Goal: Task Accomplishment & Management: Complete application form

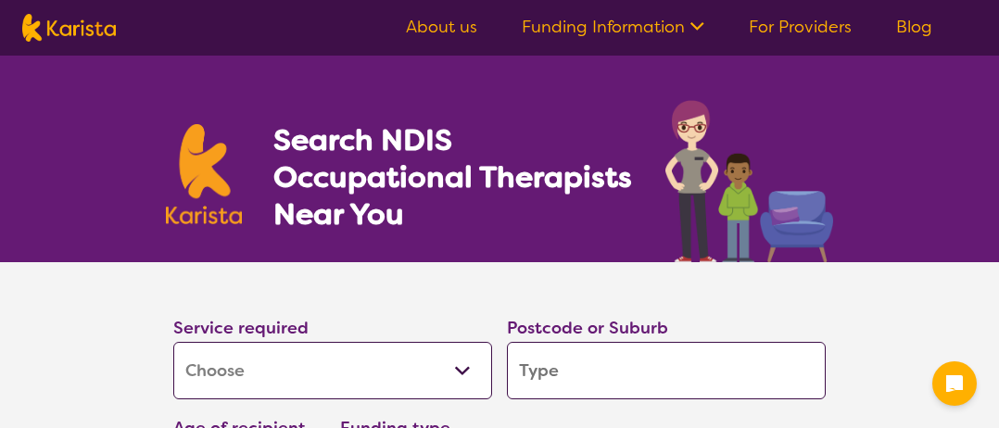
select select "[MEDICAL_DATA]"
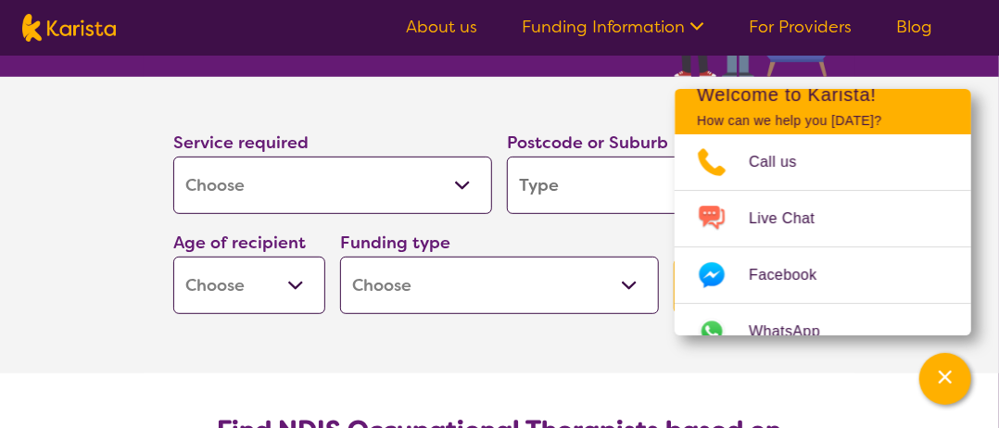
click at [988, 185] on section "Service required Allied Health Assistant Assessment (ADHD or Autism) Behaviour …" at bounding box center [499, 225] width 999 height 297
click at [945, 377] on icon "Channel Menu" at bounding box center [945, 377] width 13 height 13
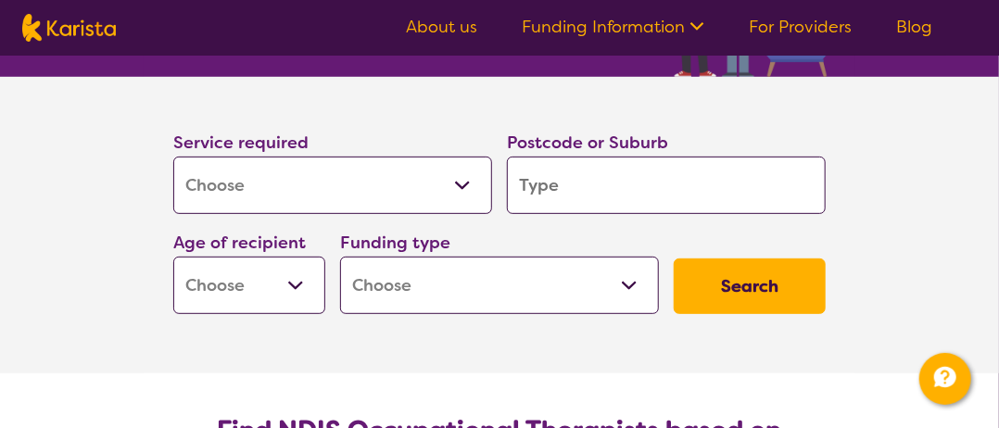
click at [765, 300] on button "Search" at bounding box center [750, 287] width 152 height 56
click at [543, 186] on input "search" at bounding box center [666, 185] width 319 height 57
type input "4"
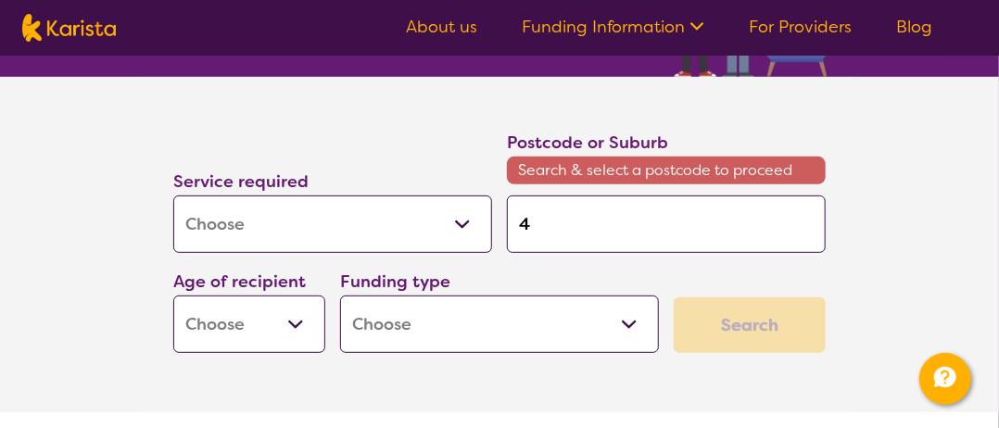
type input "40"
type input "400"
type input "4000"
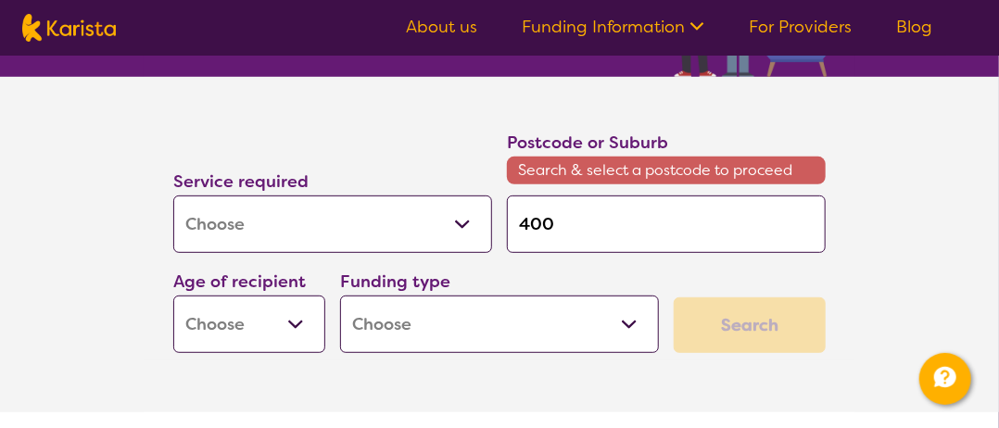
type input "4000"
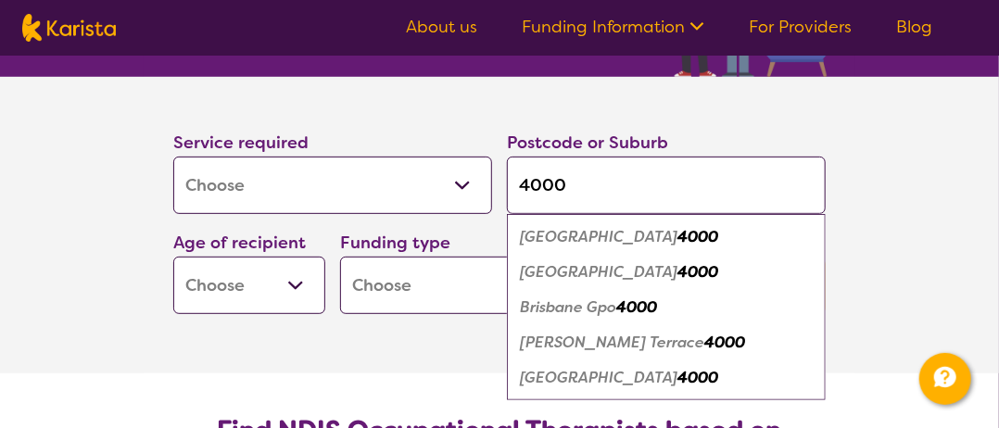
type input "4000"
click at [677, 273] on em "4000" at bounding box center [697, 271] width 41 height 19
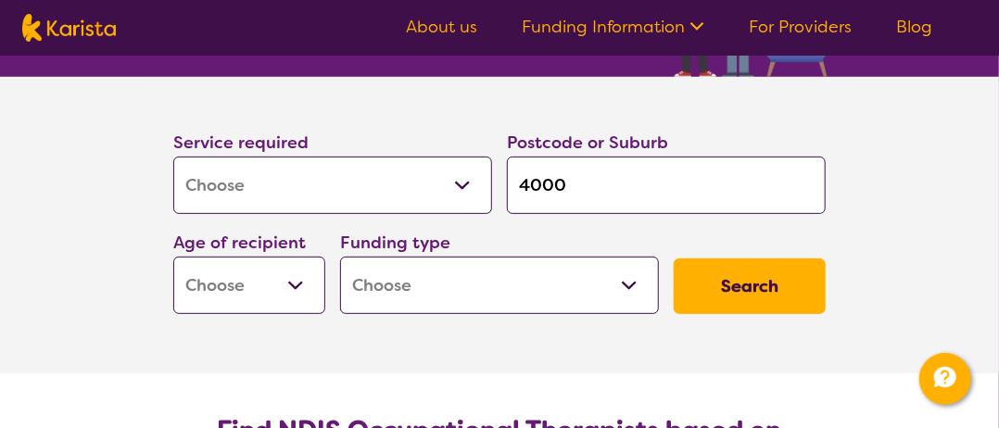
click at [753, 281] on button "Search" at bounding box center [750, 287] width 152 height 56
click at [297, 284] on select "Early Childhood - 0 to 9 Child - 10 to 11 Adolescent - 12 to 17 Adult - 18 to 6…" at bounding box center [249, 285] width 152 height 57
select select "AD"
click at [173, 257] on select "Early Childhood - 0 to 9 Child - 10 to 11 Adolescent - 12 to 17 Adult - 18 to 6…" at bounding box center [249, 285] width 152 height 57
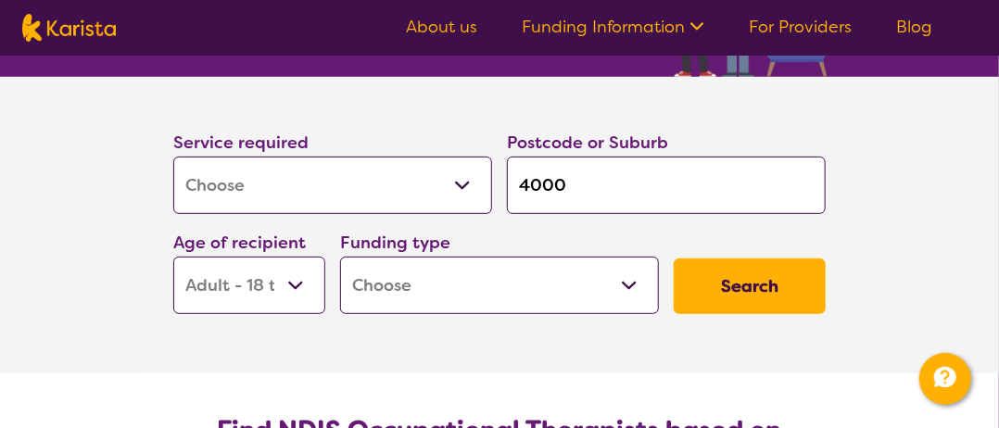
select select "AD"
click at [289, 280] on select "Early Childhood - 0 to 9 Child - 10 to 11 Adolescent - 12 to 17 Adult - 18 to 6…" at bounding box center [249, 285] width 152 height 57
select select "AG"
click at [173, 257] on select "Early Childhood - 0 to 9 Child - 10 to 11 Adolescent - 12 to 17 Adult - 18 to 6…" at bounding box center [249, 285] width 152 height 57
select select "AG"
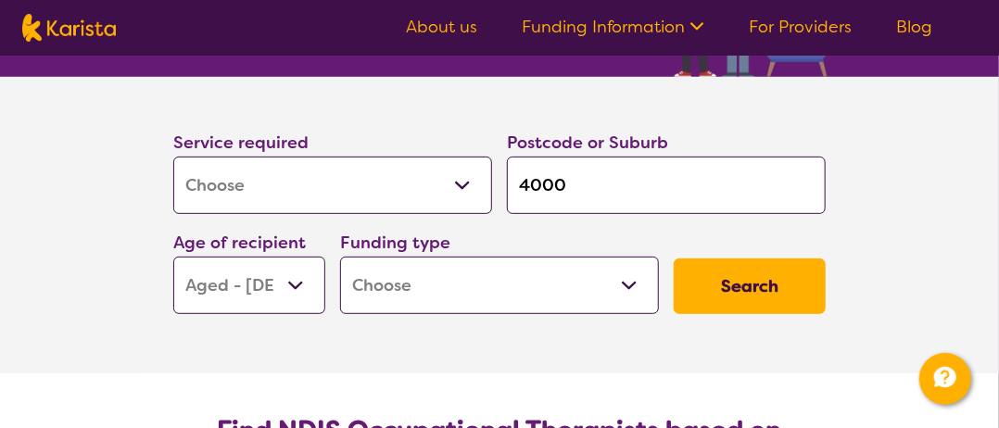
click at [304, 292] on select "Early Childhood - 0 to 9 Child - 10 to 11 Adolescent - 12 to 17 Adult - 18 to 6…" at bounding box center [249, 285] width 152 height 57
select select "AD"
click at [173, 257] on select "Early Childhood - 0 to 9 Child - 10 to 11 Adolescent - 12 to 17 Adult - 18 to 6…" at bounding box center [249, 285] width 152 height 57
select select "AD"
click at [744, 297] on button "Search" at bounding box center [750, 287] width 152 height 56
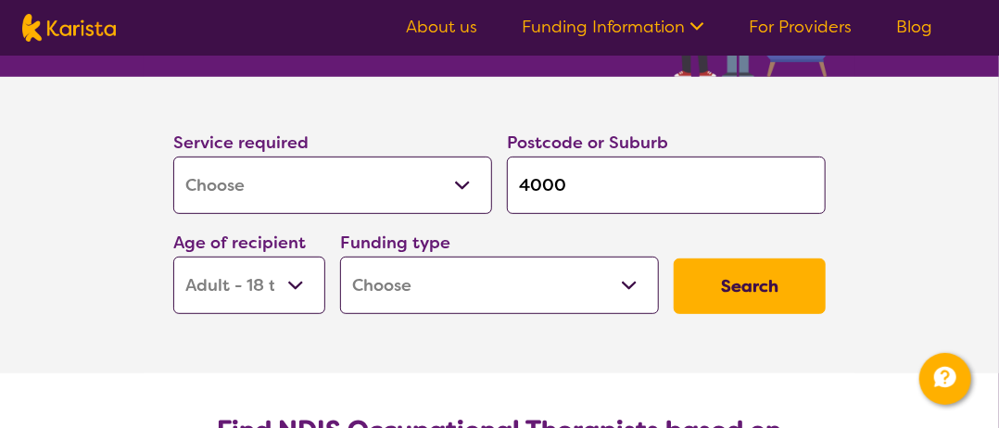
click at [499, 295] on select "Home Care Package (HCP) National Disability Insurance Scheme (NDIS) I don't know" at bounding box center [499, 285] width 319 height 57
select select "i-don-t-know"
click at [340, 257] on select "Home Care Package (HCP) National Disability Insurance Scheme (NDIS) I don't know" at bounding box center [499, 285] width 319 height 57
select select "i-don-t-know"
click at [760, 299] on button "Search" at bounding box center [750, 287] width 152 height 56
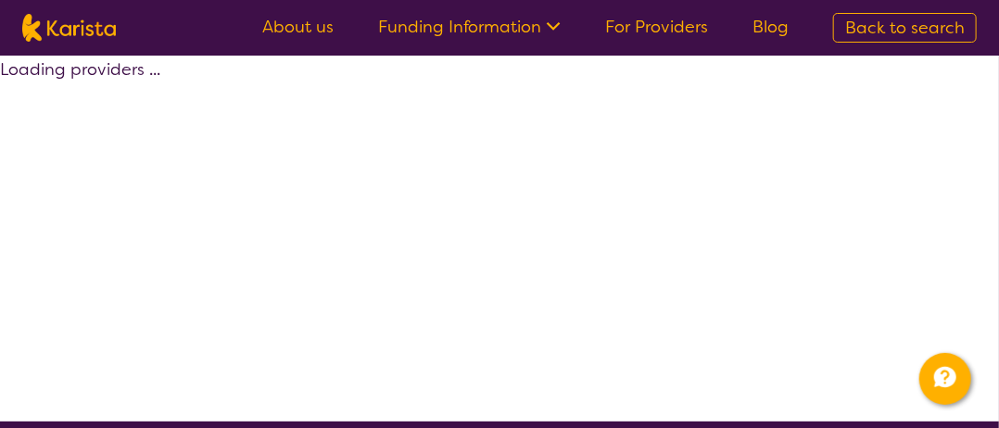
select select "[MEDICAL_DATA]"
select select "AD"
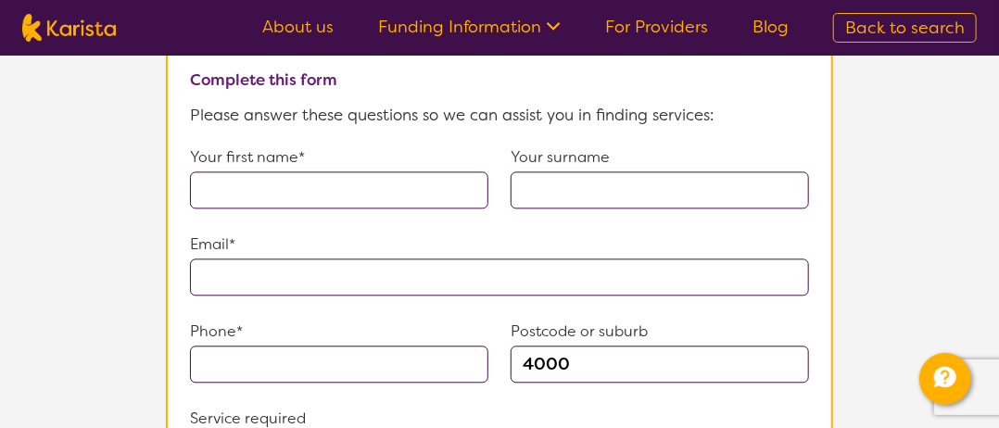
scroll to position [1297, 0]
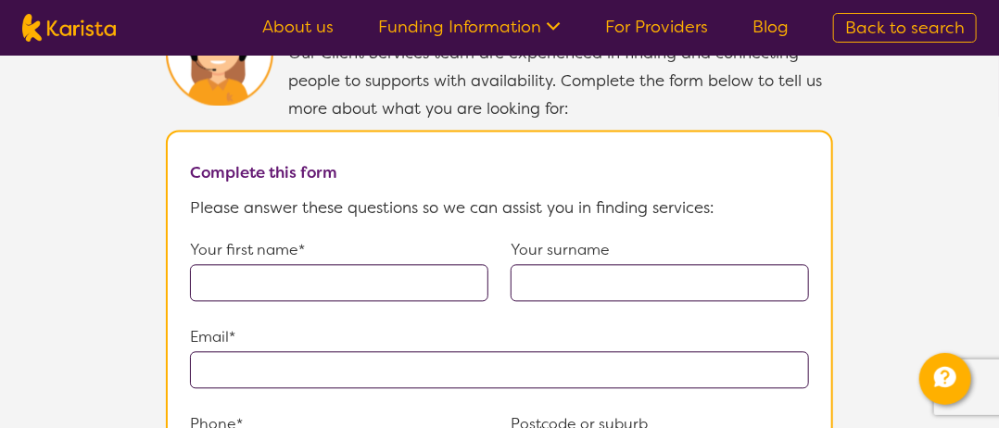
click at [373, 264] on input "text" at bounding box center [339, 282] width 298 height 37
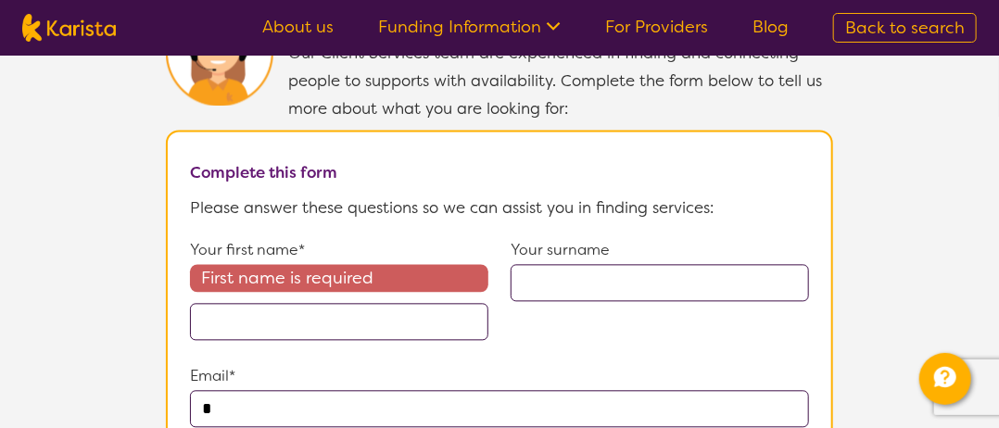
scroll to position [1312, 0]
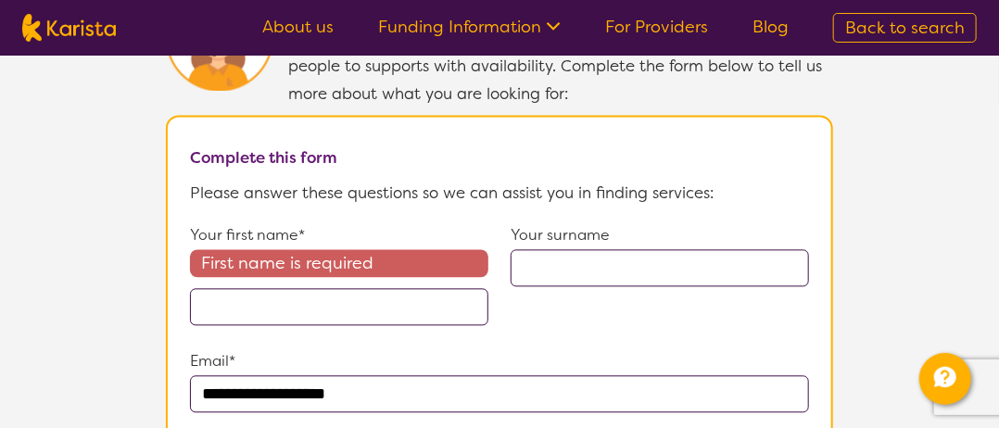
type input "**********"
click at [285, 297] on input "text" at bounding box center [339, 306] width 298 height 37
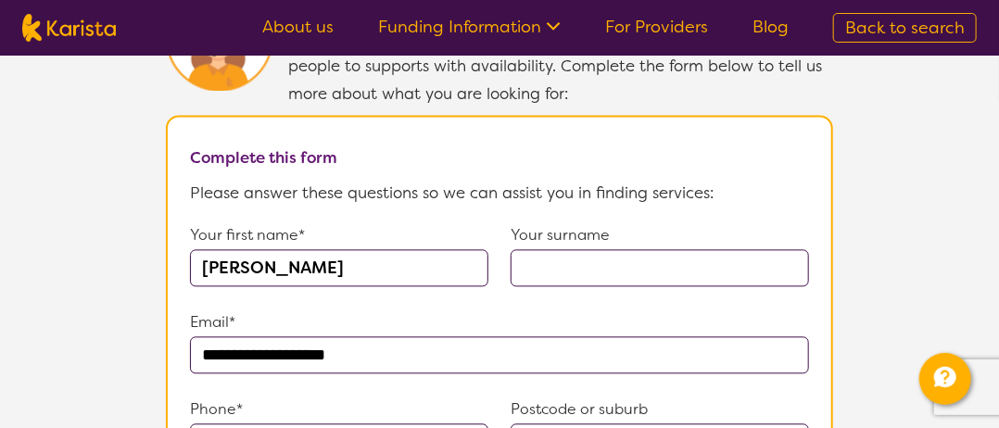
type input "Jo-Anne"
click at [623, 259] on input "text" at bounding box center [660, 267] width 298 height 37
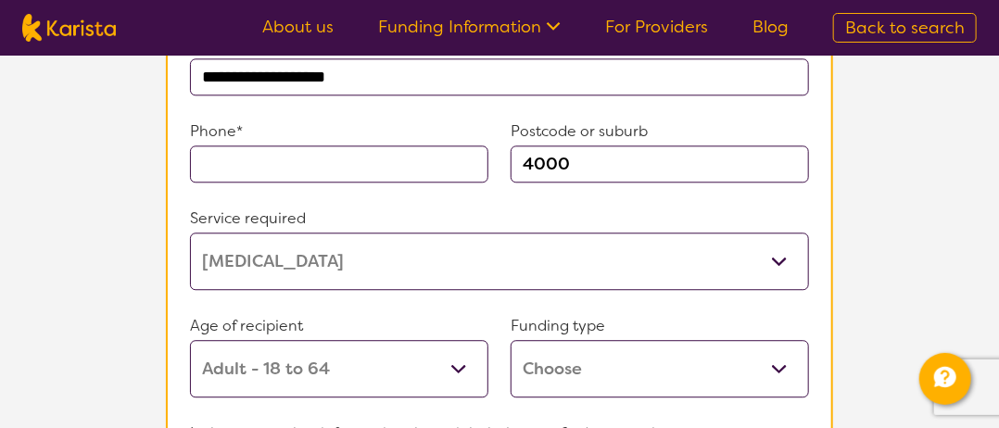
type input "Burford"
click at [341, 150] on input "text" at bounding box center [339, 164] width 298 height 37
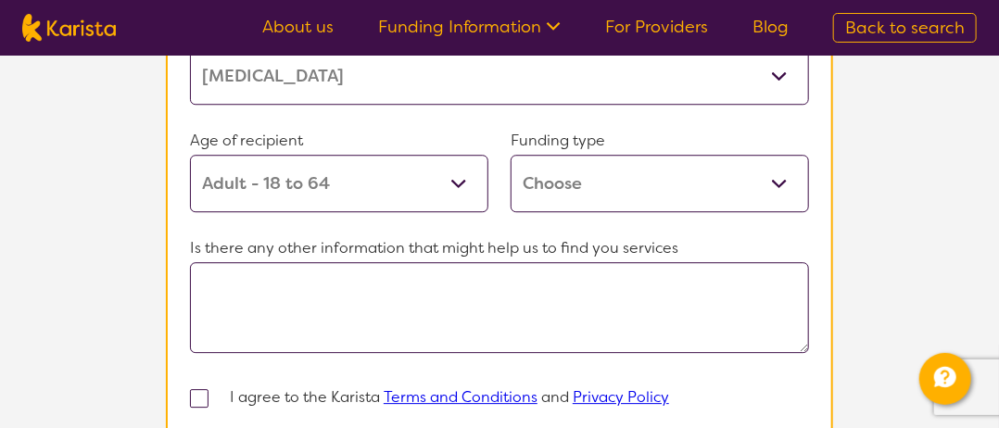
scroll to position [1961, 0]
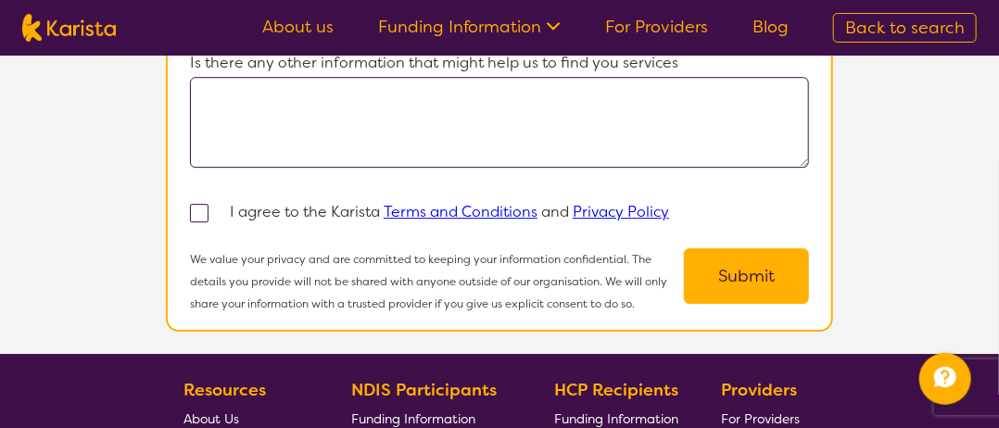
type input "0424994217"
click at [201, 204] on span at bounding box center [199, 213] width 19 height 19
click at [218, 206] on input "checkbox" at bounding box center [224, 212] width 12 height 12
checkbox input "true"
click at [722, 270] on button "Submit" at bounding box center [746, 276] width 125 height 56
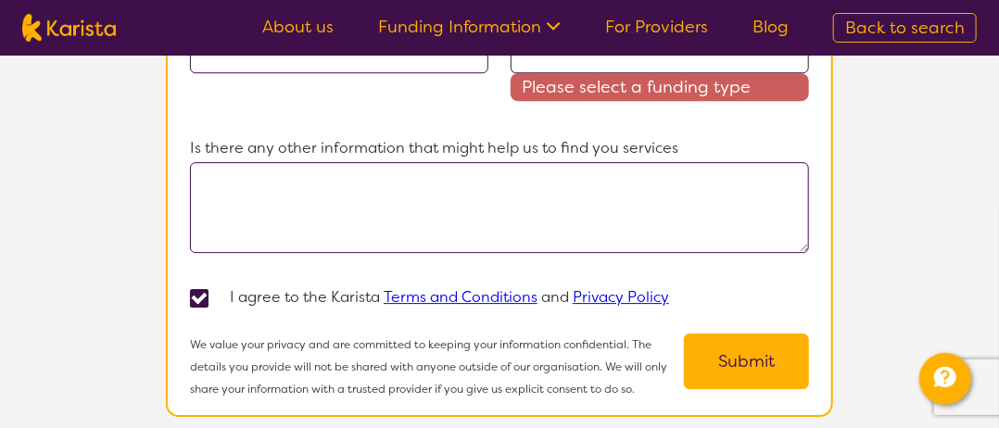
scroll to position [1729, 0]
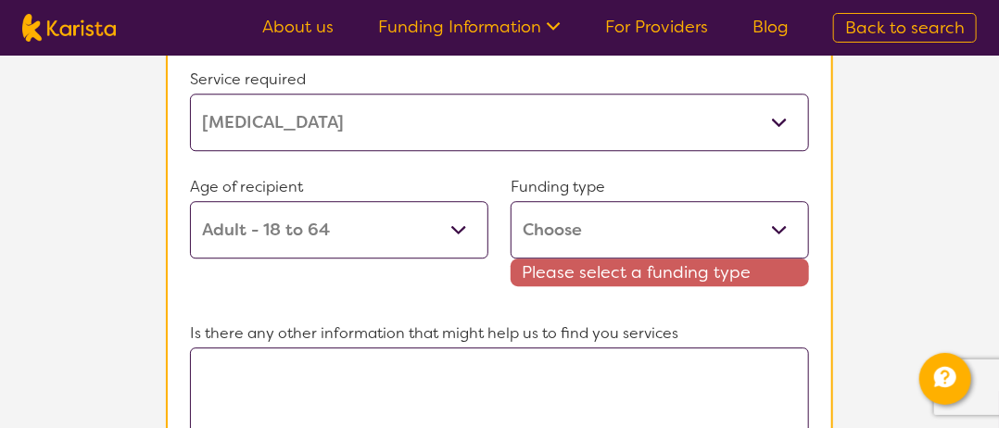
click at [669, 210] on select "Home Care Package (HCP) Home Care Package - Level 1 Home Care Package - Level 2…" at bounding box center [660, 229] width 298 height 57
select select "i-don-t-know"
click at [511, 201] on select "Home Care Package (HCP) Home Care Package - Level 1 Home Care Package - Level 2…" at bounding box center [660, 229] width 298 height 57
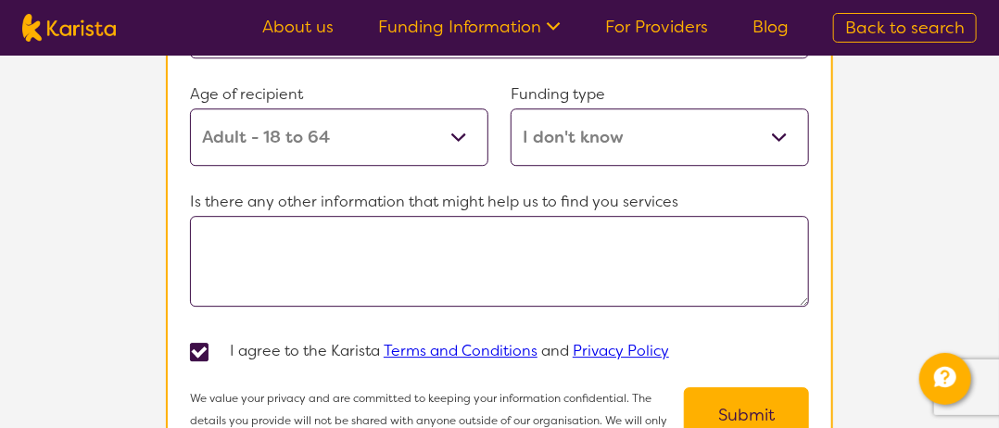
scroll to position [2007, 0]
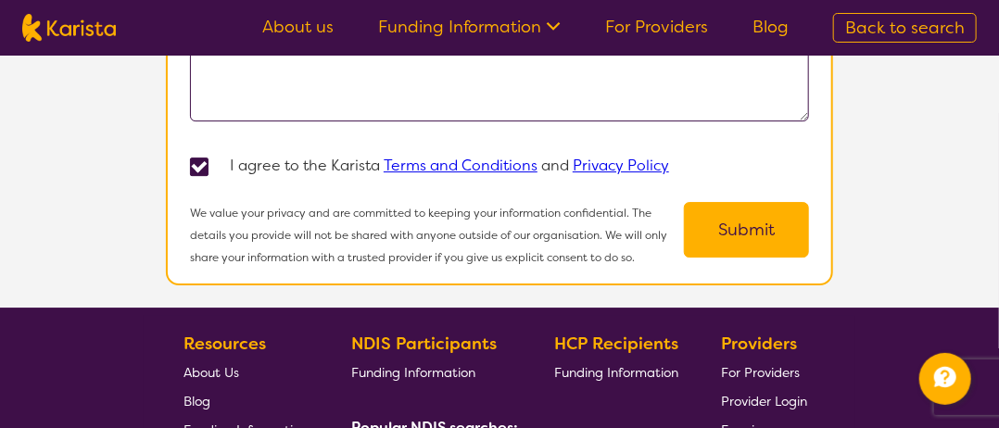
click at [752, 221] on button "Submit" at bounding box center [746, 230] width 125 height 56
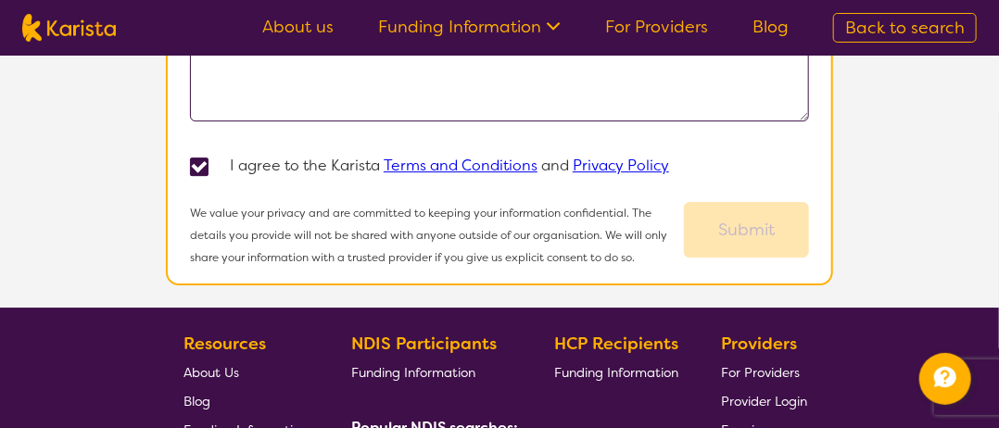
scroll to position [592, 0]
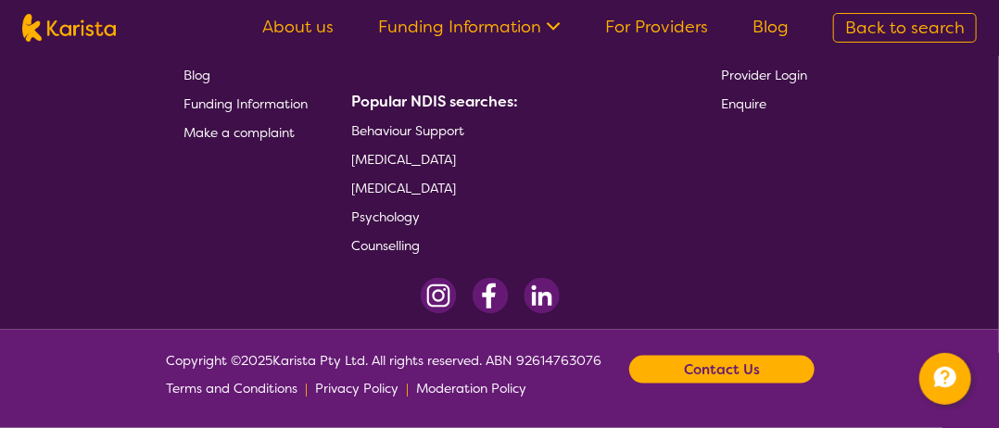
click at [456, 158] on span "[MEDICAL_DATA]" at bounding box center [403, 159] width 105 height 17
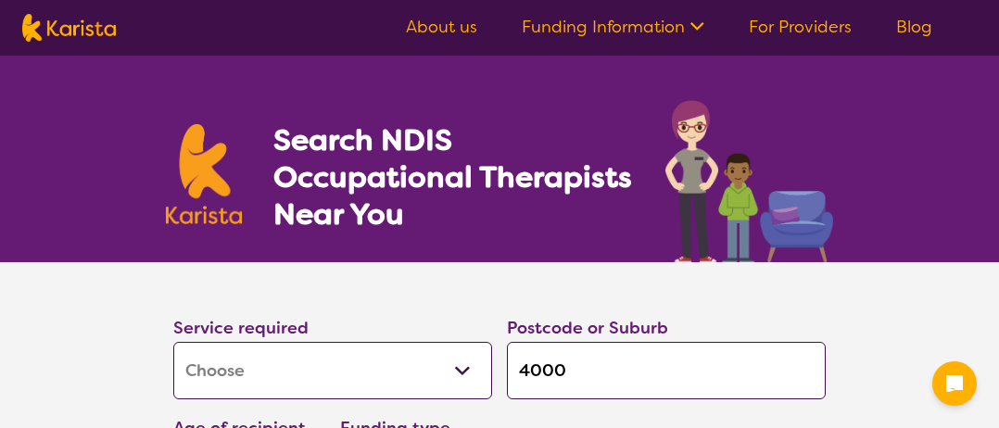
select select "[MEDICAL_DATA]"
select select "AD"
select select "i-don-t-know"
select select "[MEDICAL_DATA]"
select select "AD"
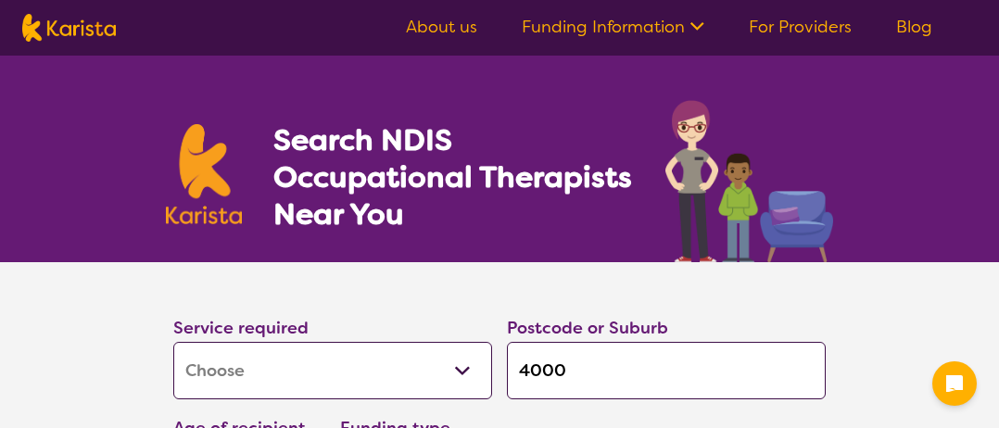
select select "i-don-t-know"
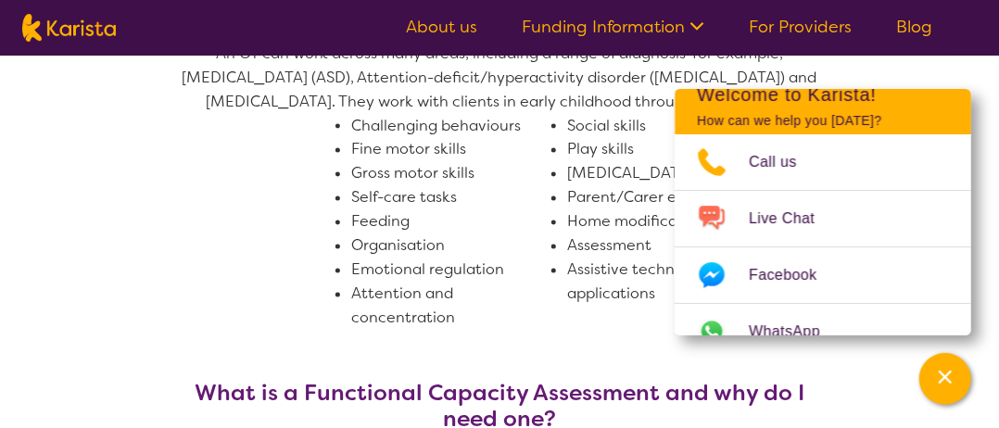
scroll to position [1297, 0]
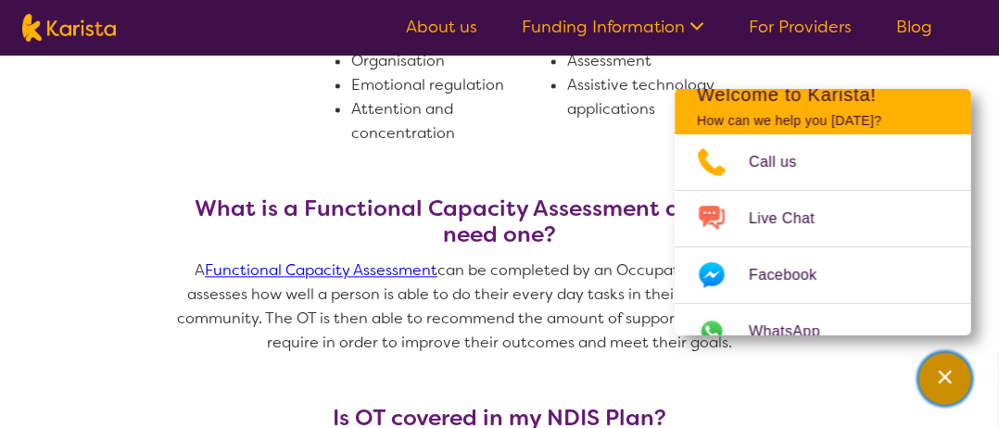
click at [951, 372] on icon "Channel Menu" at bounding box center [945, 377] width 13 height 13
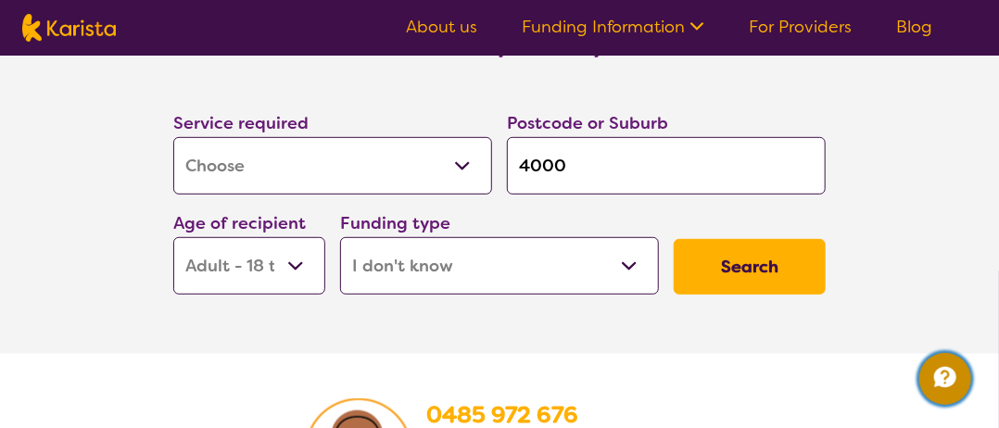
scroll to position [2699, 0]
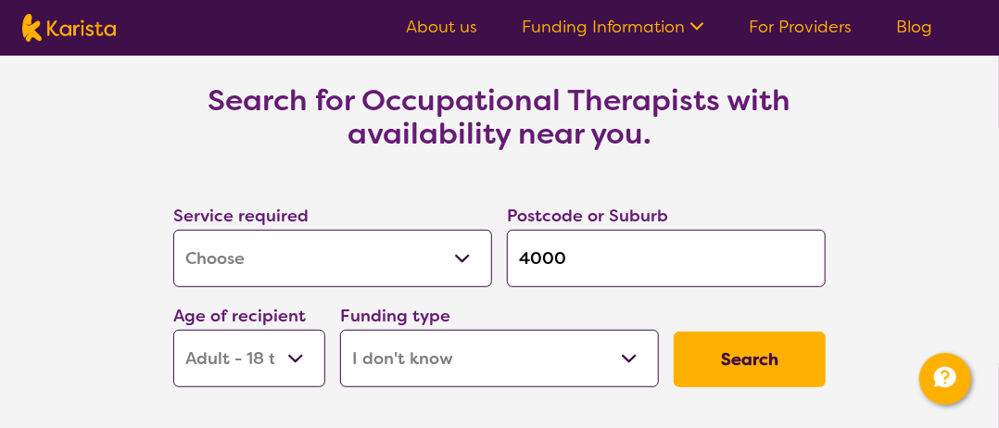
click at [420, 32] on link "About us" at bounding box center [441, 27] width 71 height 22
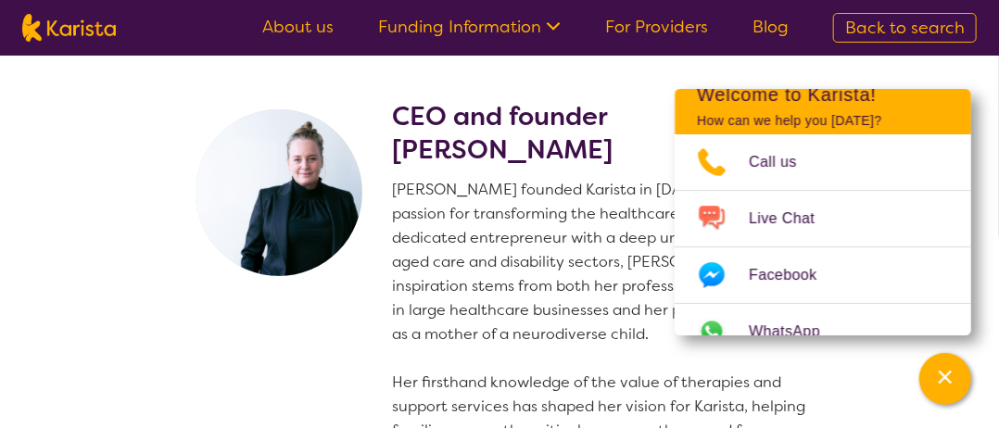
click at [947, 381] on icon "Channel Menu" at bounding box center [945, 377] width 13 height 13
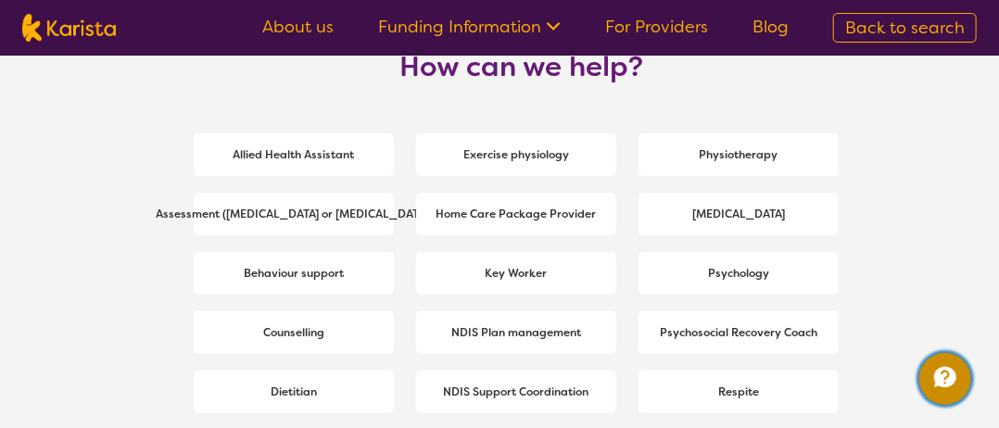
scroll to position [2780, 0]
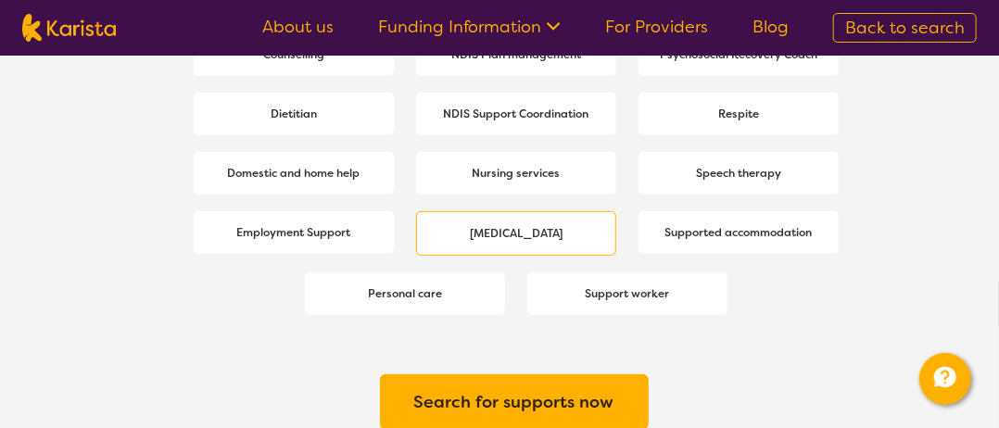
click at [567, 217] on span "[MEDICAL_DATA]" at bounding box center [516, 233] width 102 height 33
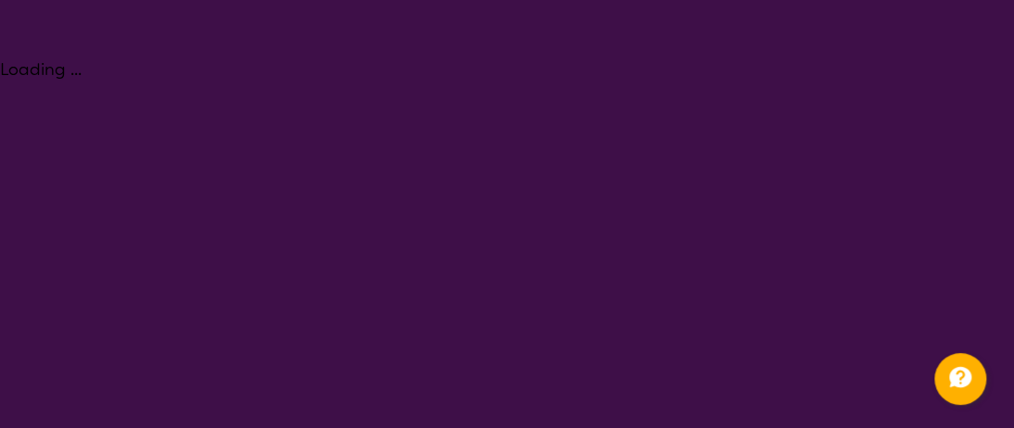
select select "[MEDICAL_DATA]"
select select "AD"
select select "i-don-t-know"
select select "[MEDICAL_DATA]"
select select "AD"
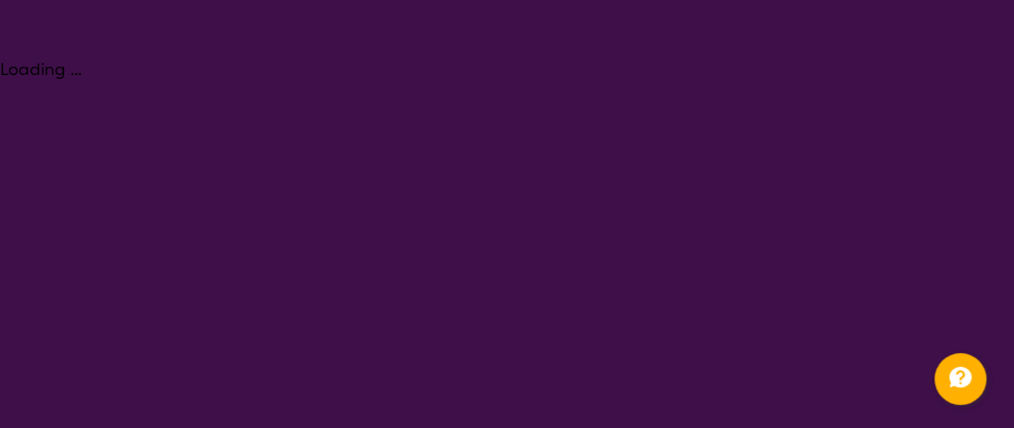
select select "i-don-t-know"
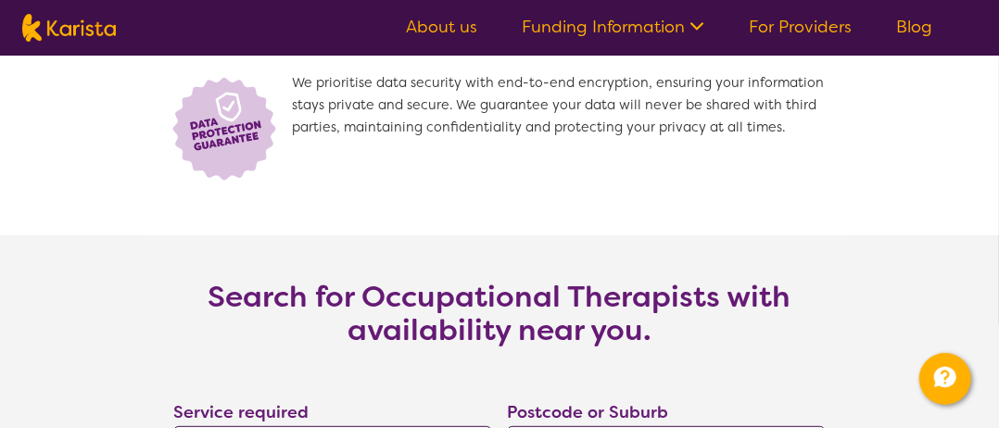
scroll to position [2873, 0]
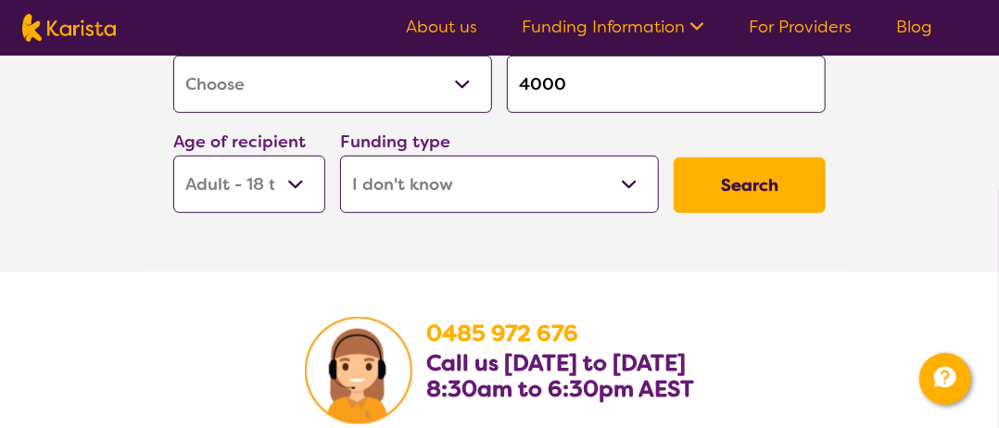
click at [715, 196] on button "Search" at bounding box center [750, 186] width 152 height 56
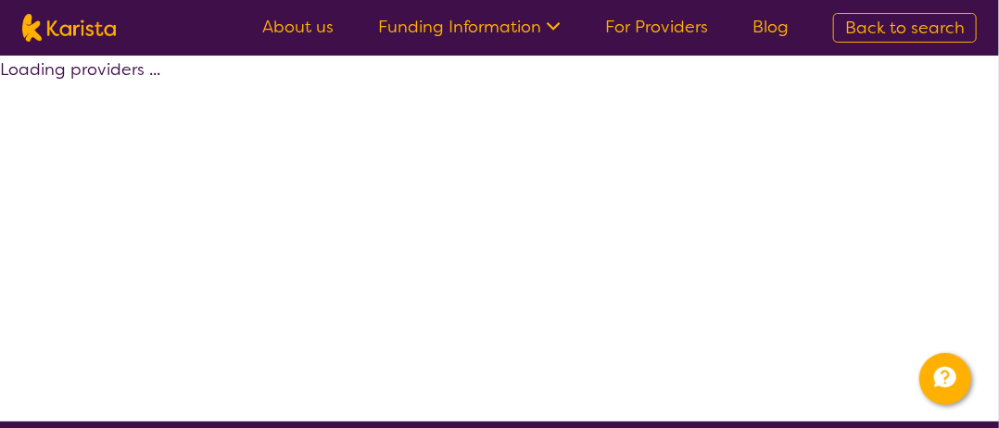
select select "[MEDICAL_DATA]"
select select "AD"
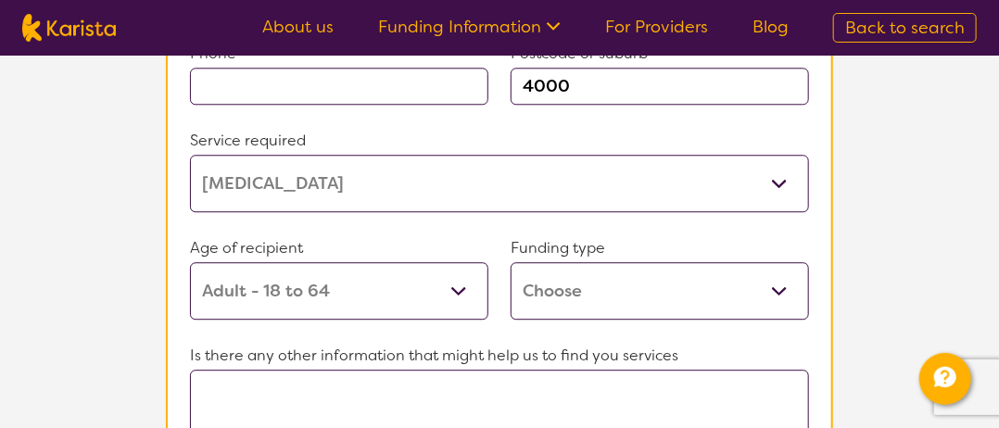
scroll to position [1854, 0]
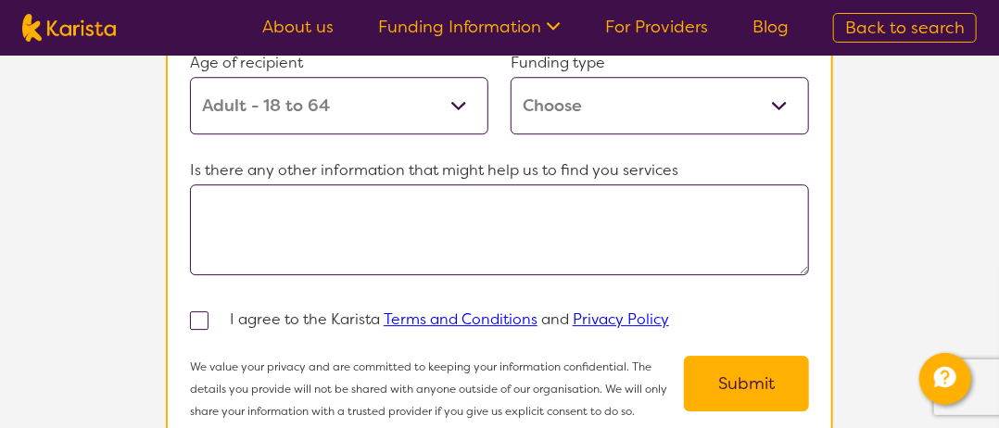
click at [203, 311] on span at bounding box center [199, 320] width 19 height 19
click at [218, 313] on input "checkbox" at bounding box center [224, 319] width 12 height 12
checkbox input "true"
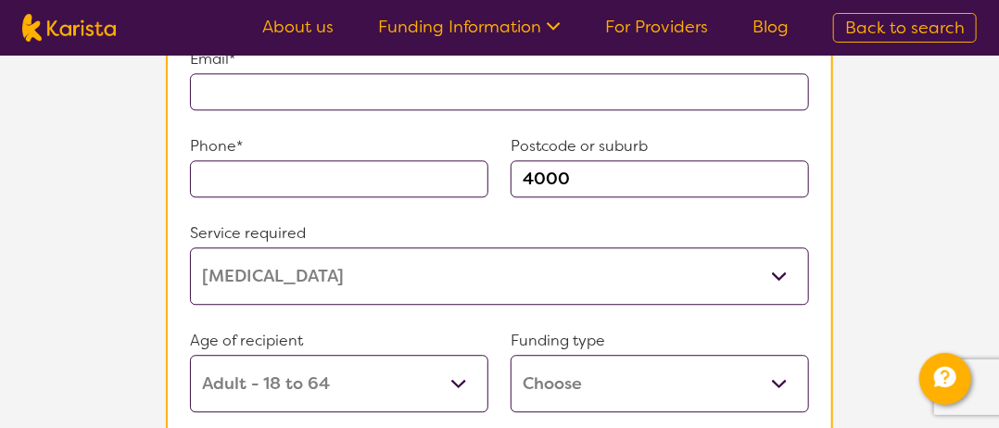
scroll to position [1390, 0]
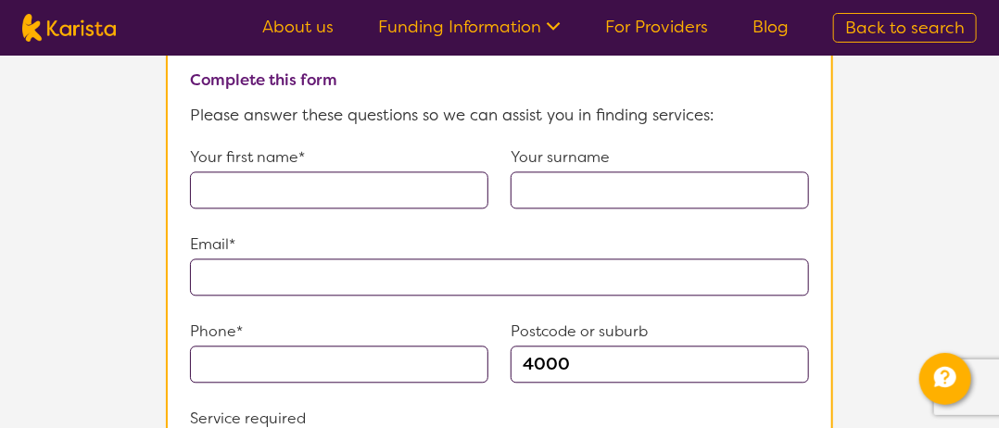
click at [310, 183] on input "text" at bounding box center [339, 189] width 298 height 37
type input "Jo-Anne"
click at [535, 171] on input "text" at bounding box center [660, 189] width 298 height 37
type input "Burford"
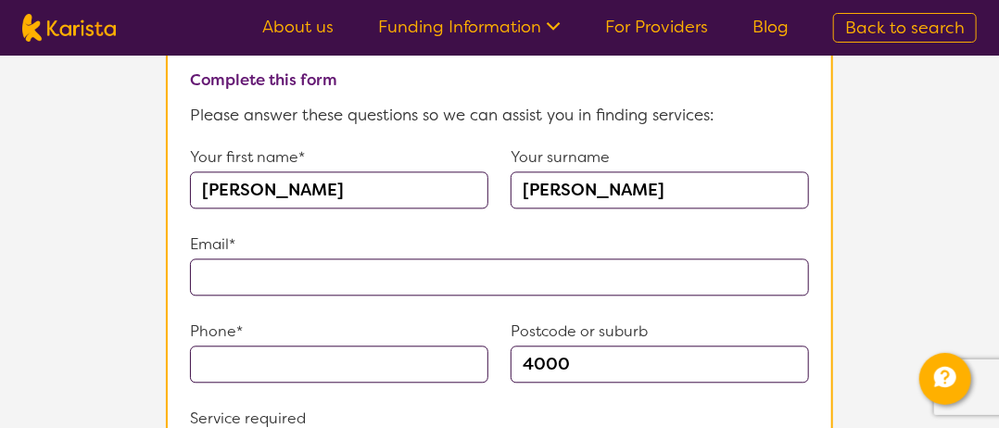
click at [424, 259] on input "text" at bounding box center [499, 277] width 619 height 37
type input "**********"
click at [310, 348] on input "text" at bounding box center [339, 364] width 298 height 37
type input "0424994217"
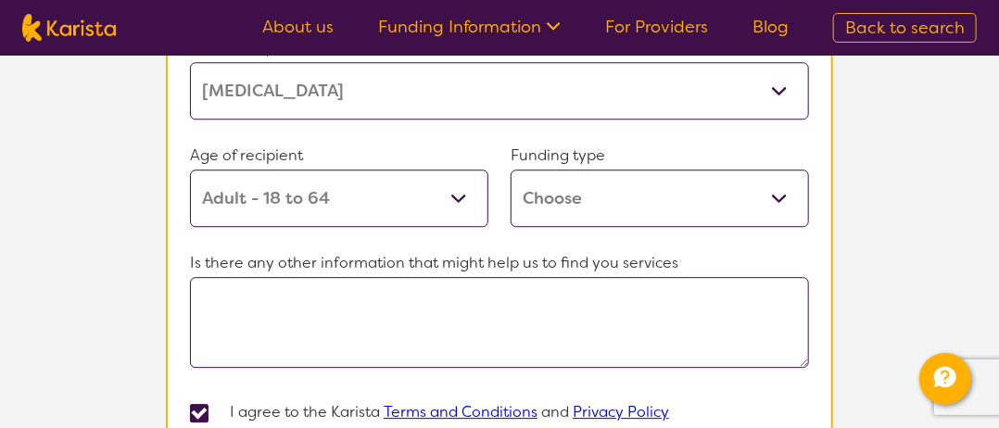
scroll to position [1946, 0]
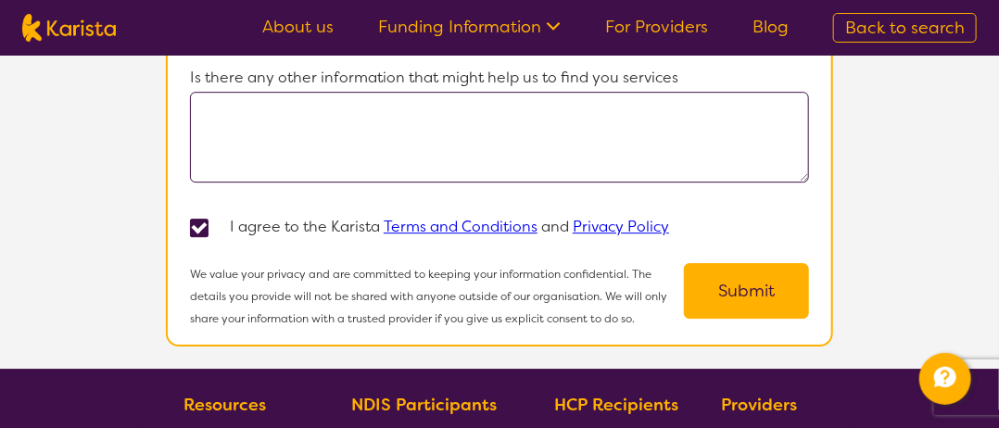
click at [708, 271] on button "Submit" at bounding box center [746, 291] width 125 height 56
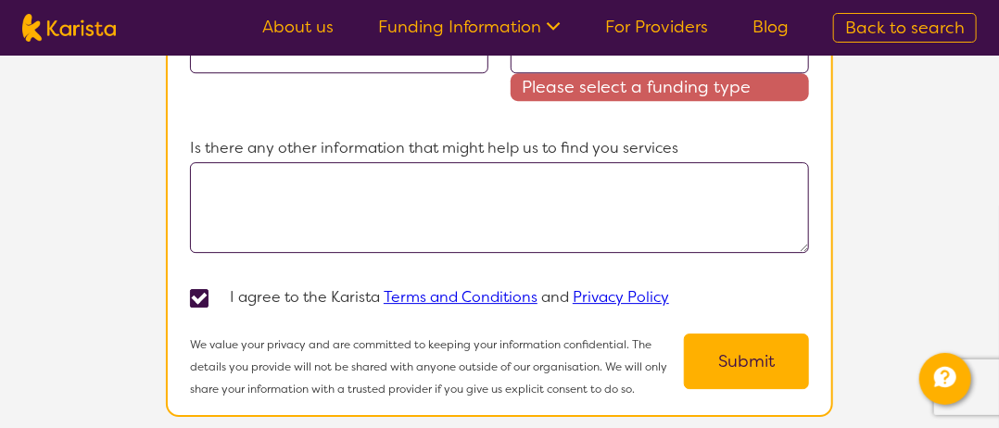
scroll to position [1729, 0]
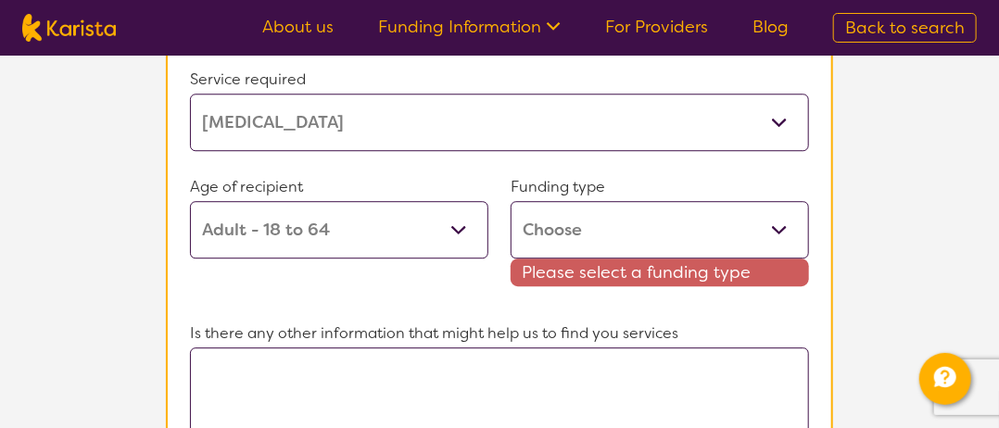
click at [765, 220] on select "Home Care Package (HCP) Home Care Package - Level 1 Home Care Package - Level 2…" at bounding box center [660, 229] width 298 height 57
select select "i-don-t-know"
click at [511, 201] on select "Home Care Package (HCP) Home Care Package - Level 1 Home Care Package - Level 2…" at bounding box center [660, 229] width 298 height 57
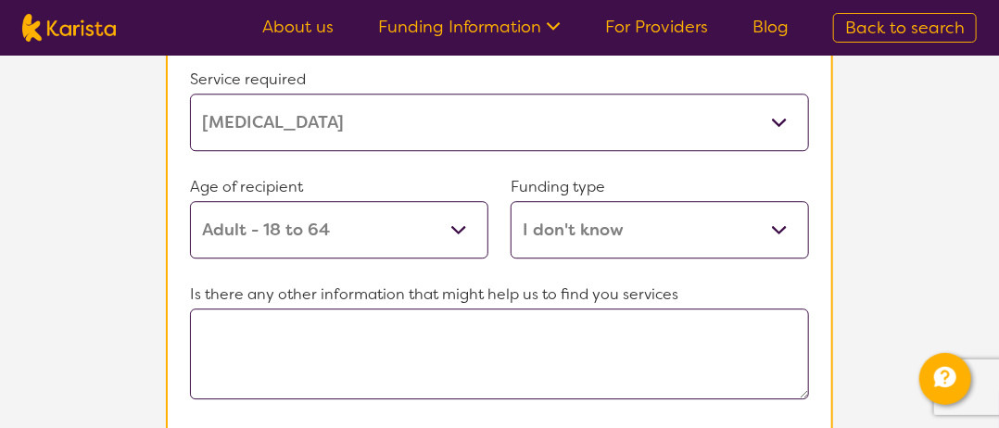
scroll to position [2007, 0]
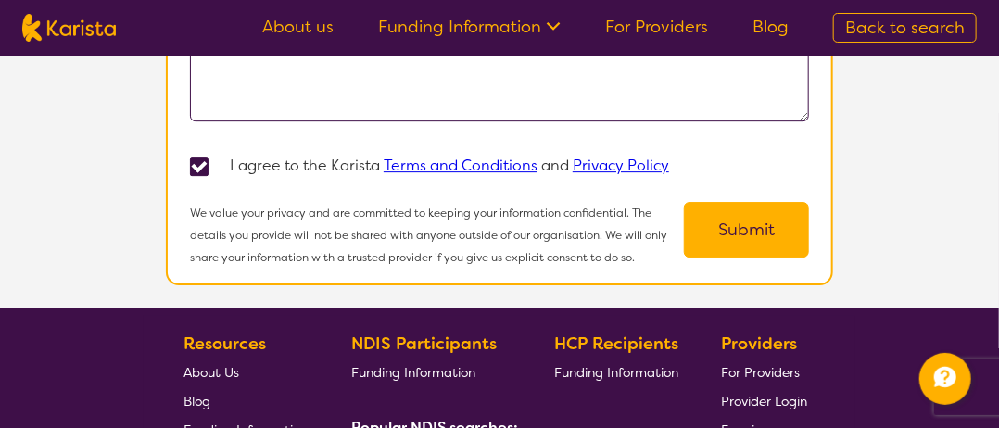
click at [742, 219] on button "Submit" at bounding box center [746, 230] width 125 height 56
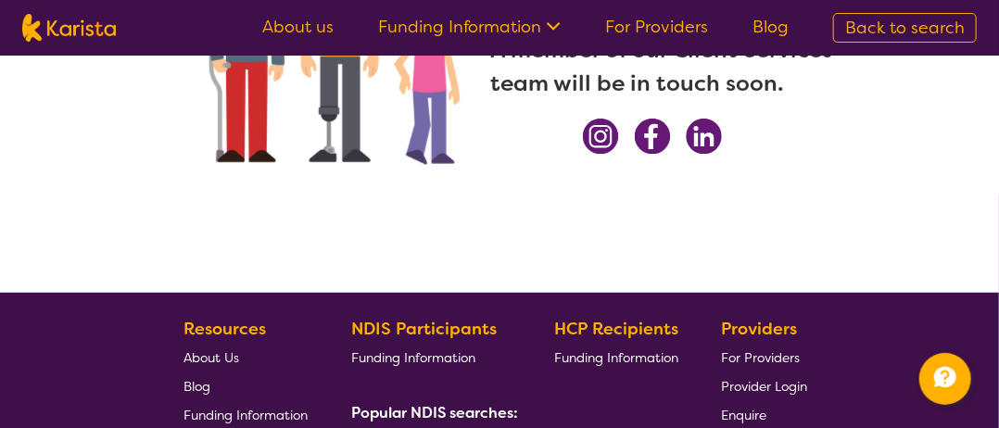
scroll to position [463, 0]
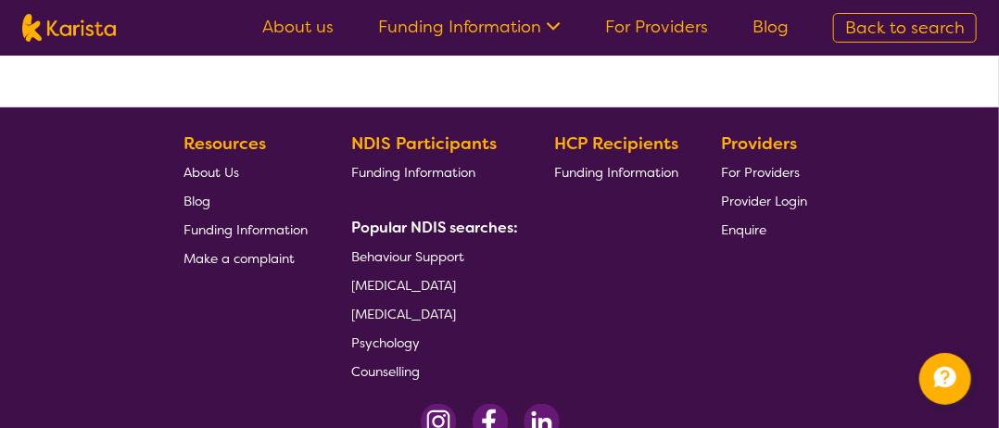
click at [456, 287] on span "[MEDICAL_DATA]" at bounding box center [403, 285] width 105 height 17
